Goal: Check status

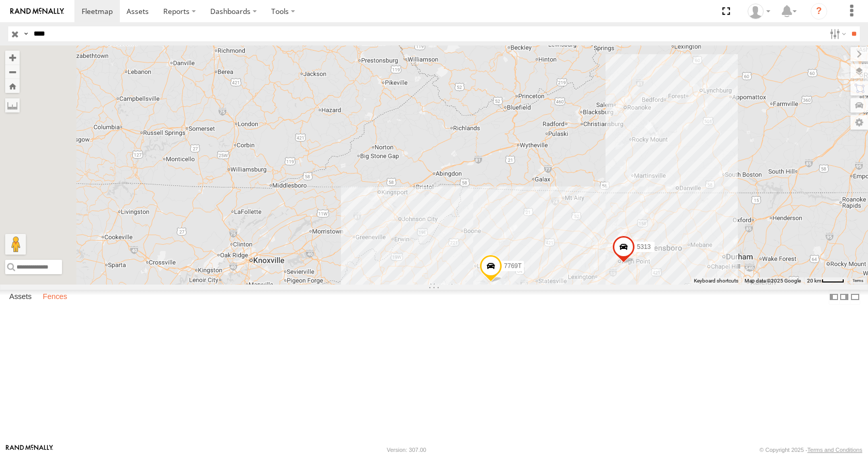
click at [59, 305] on label "Fences" at bounding box center [55, 297] width 35 height 14
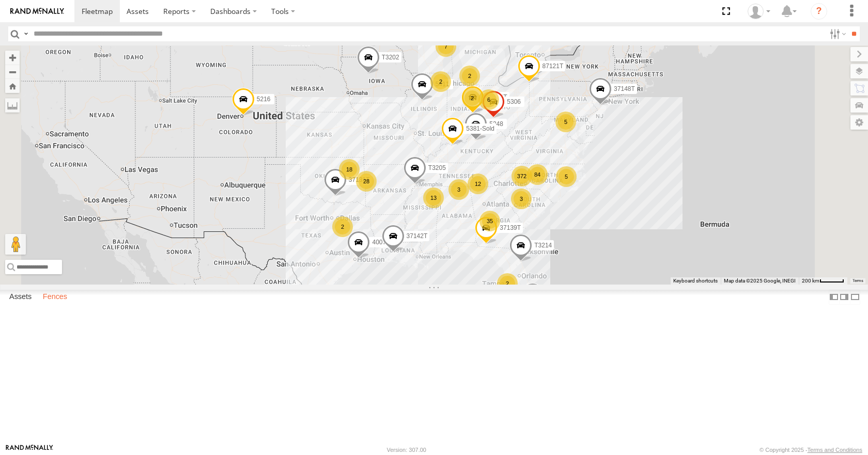
click at [61, 305] on label "Fences" at bounding box center [55, 297] width 35 height 14
click at [0, 0] on div "Conwareco" at bounding box center [0, 0] width 0 height 0
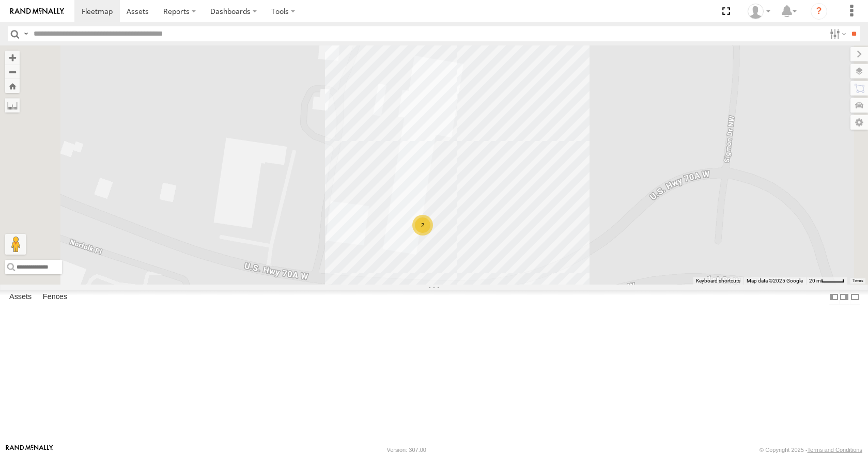
click at [433, 236] on div "2" at bounding box center [422, 225] width 21 height 21
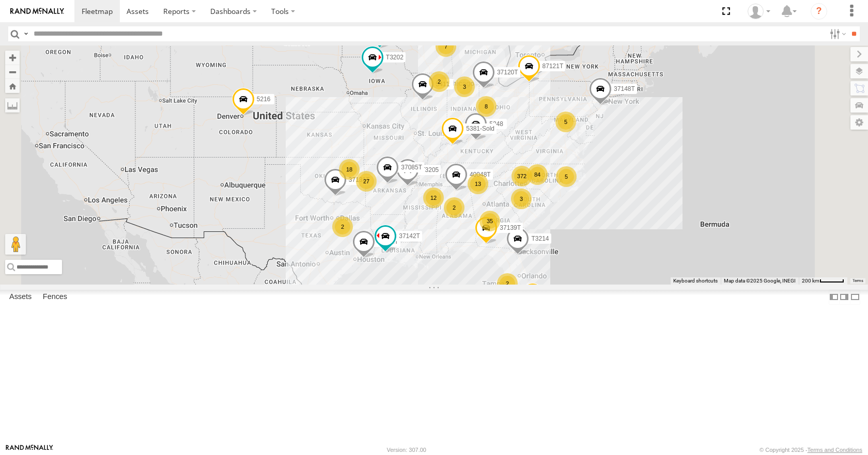
click at [0, 0] on div "Conwareco" at bounding box center [0, 0] width 0 height 0
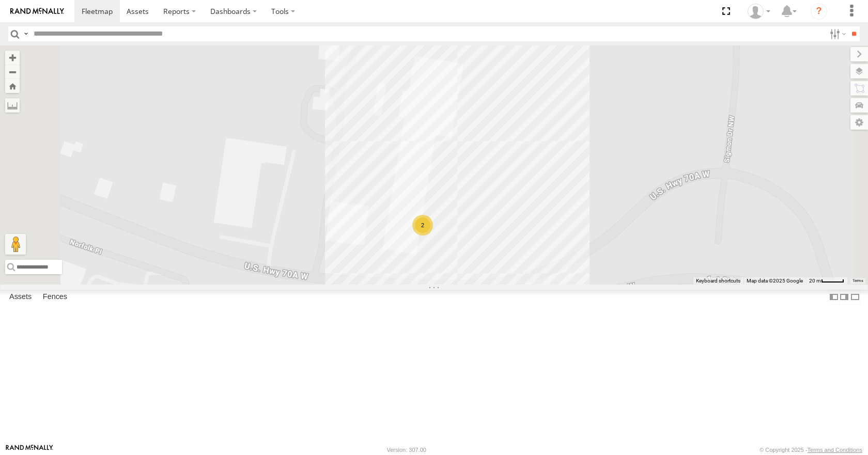
click at [433, 236] on div "2" at bounding box center [422, 225] width 21 height 21
